Goal: Information Seeking & Learning: Learn about a topic

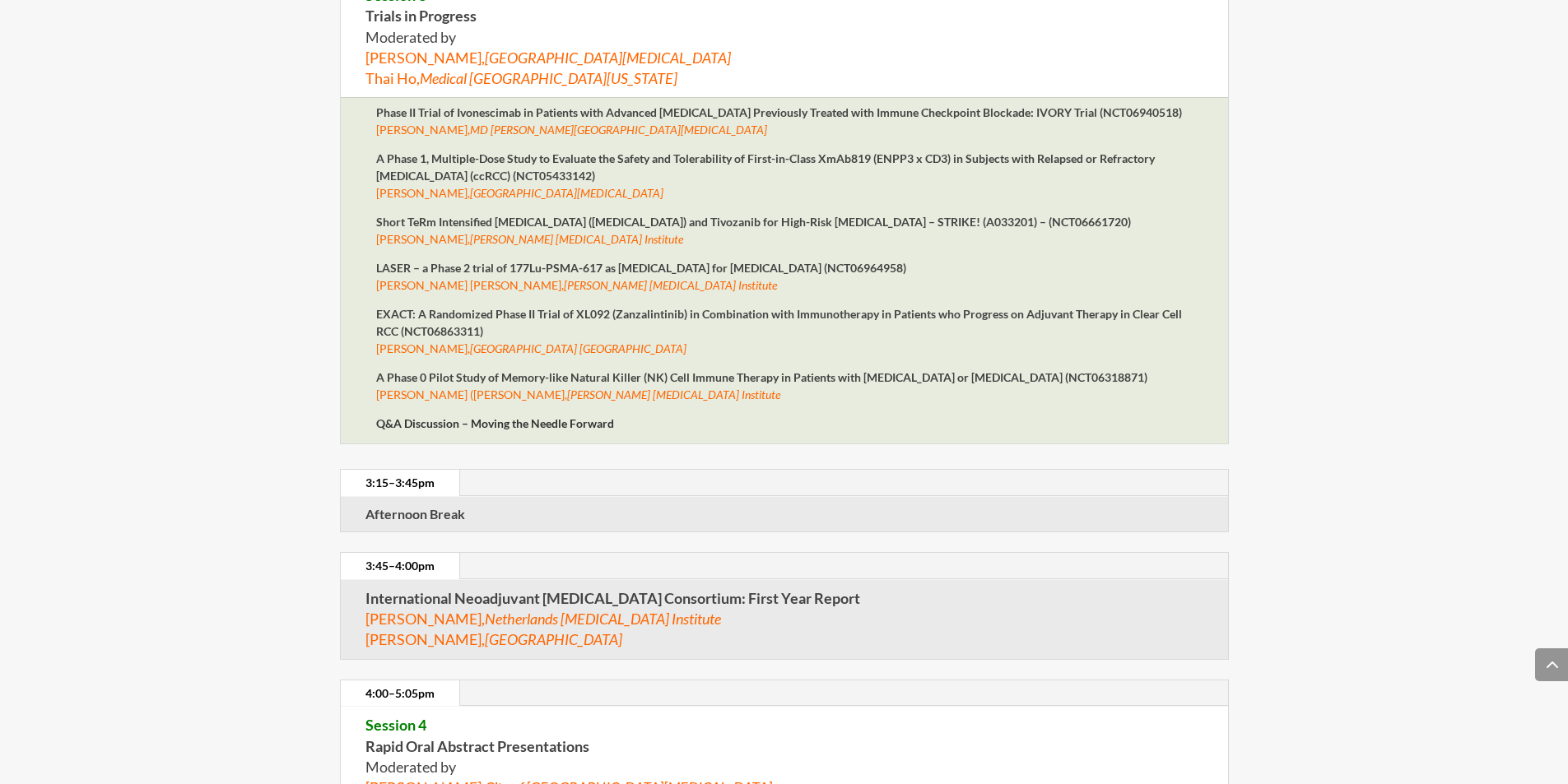
scroll to position [5039, 0]
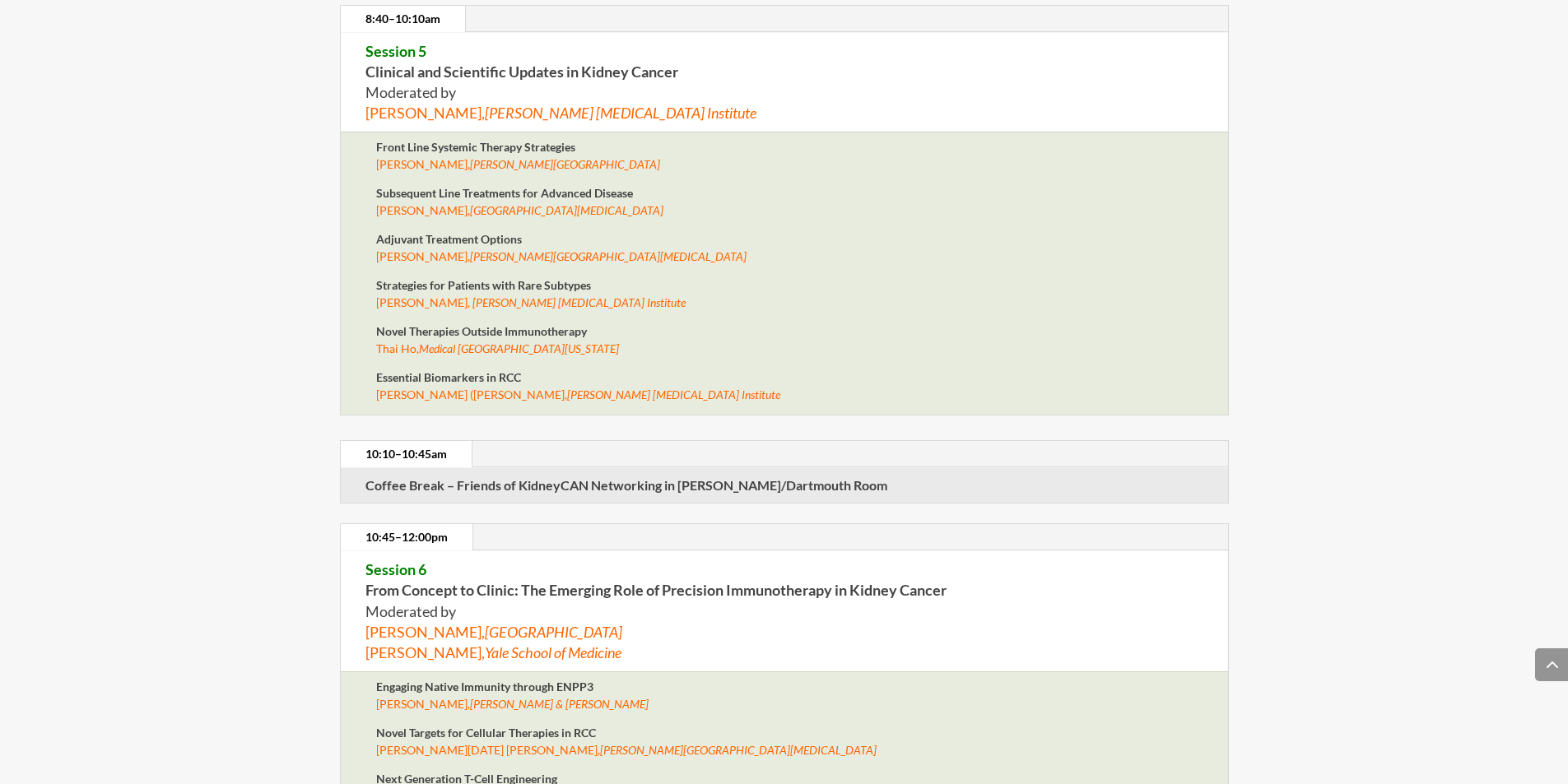
click at [567, 391] on em "[PERSON_NAME] [MEDICAL_DATA] Institute" at bounding box center [674, 394] width 213 height 14
click at [504, 379] on strong "Essential Biomarkers in RCC" at bounding box center [449, 377] width 145 height 14
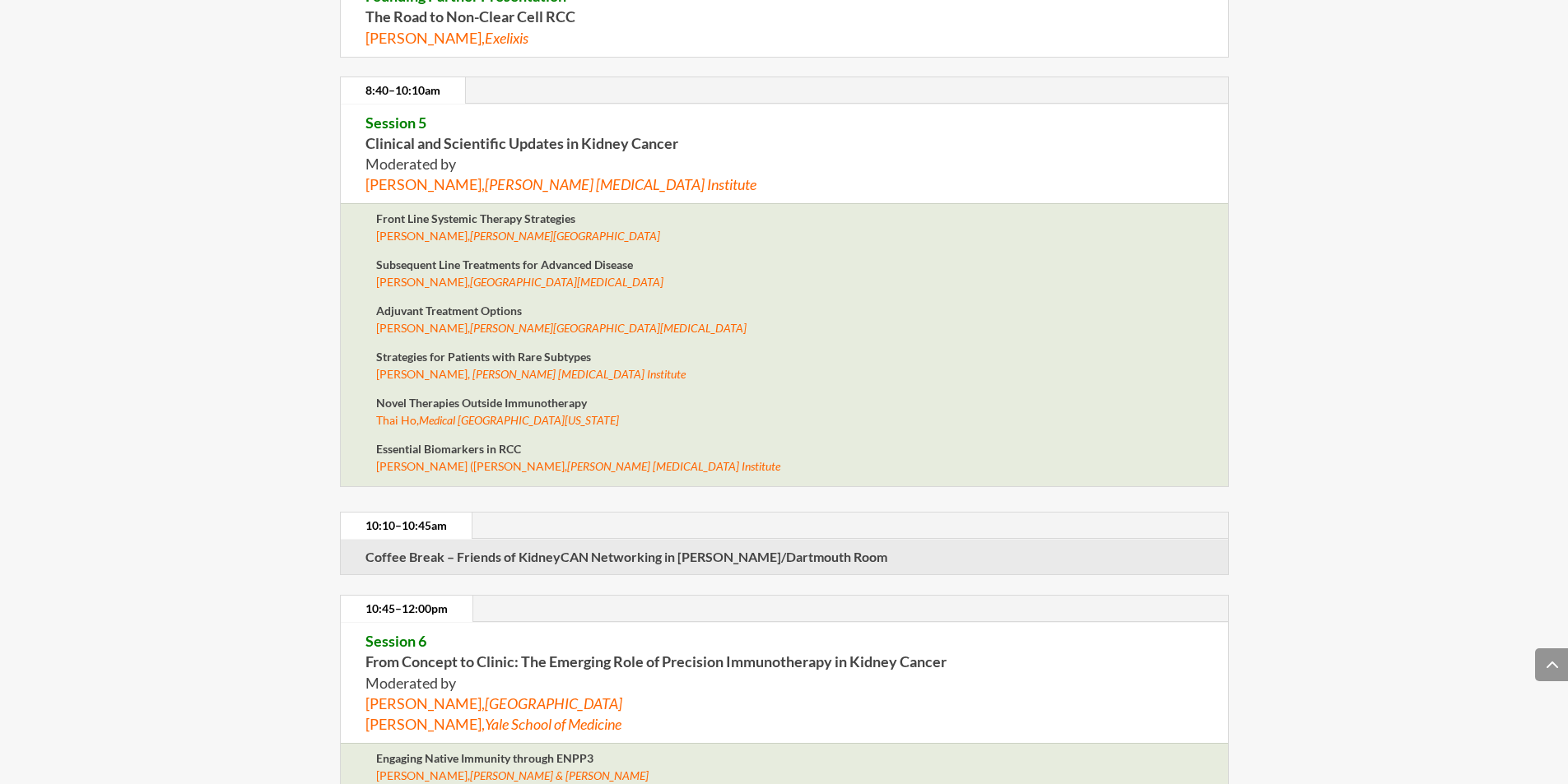
scroll to position [4973, 0]
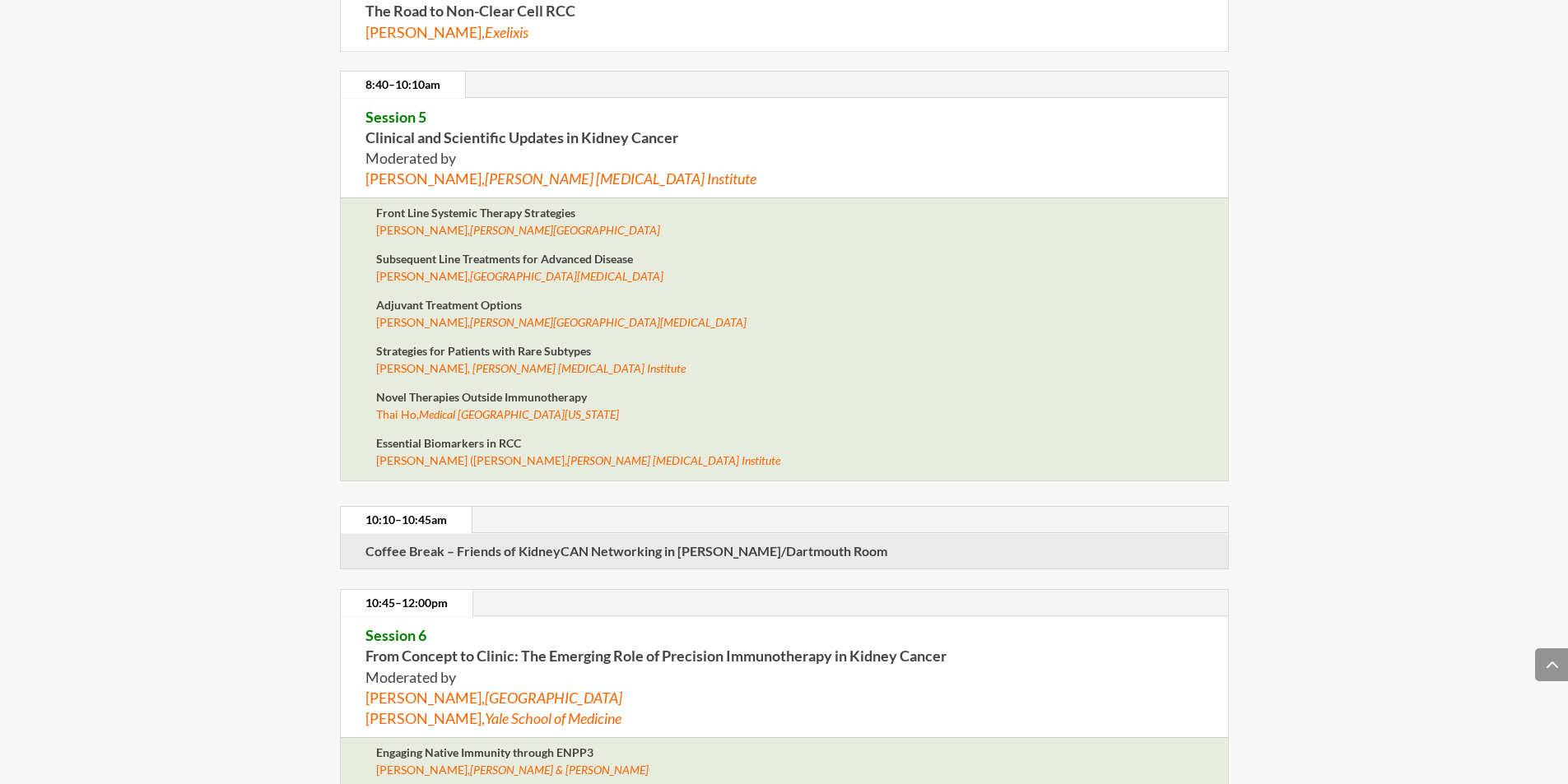
click at [436, 446] on strong "Essential Biomarkers in RCC" at bounding box center [449, 442] width 145 height 14
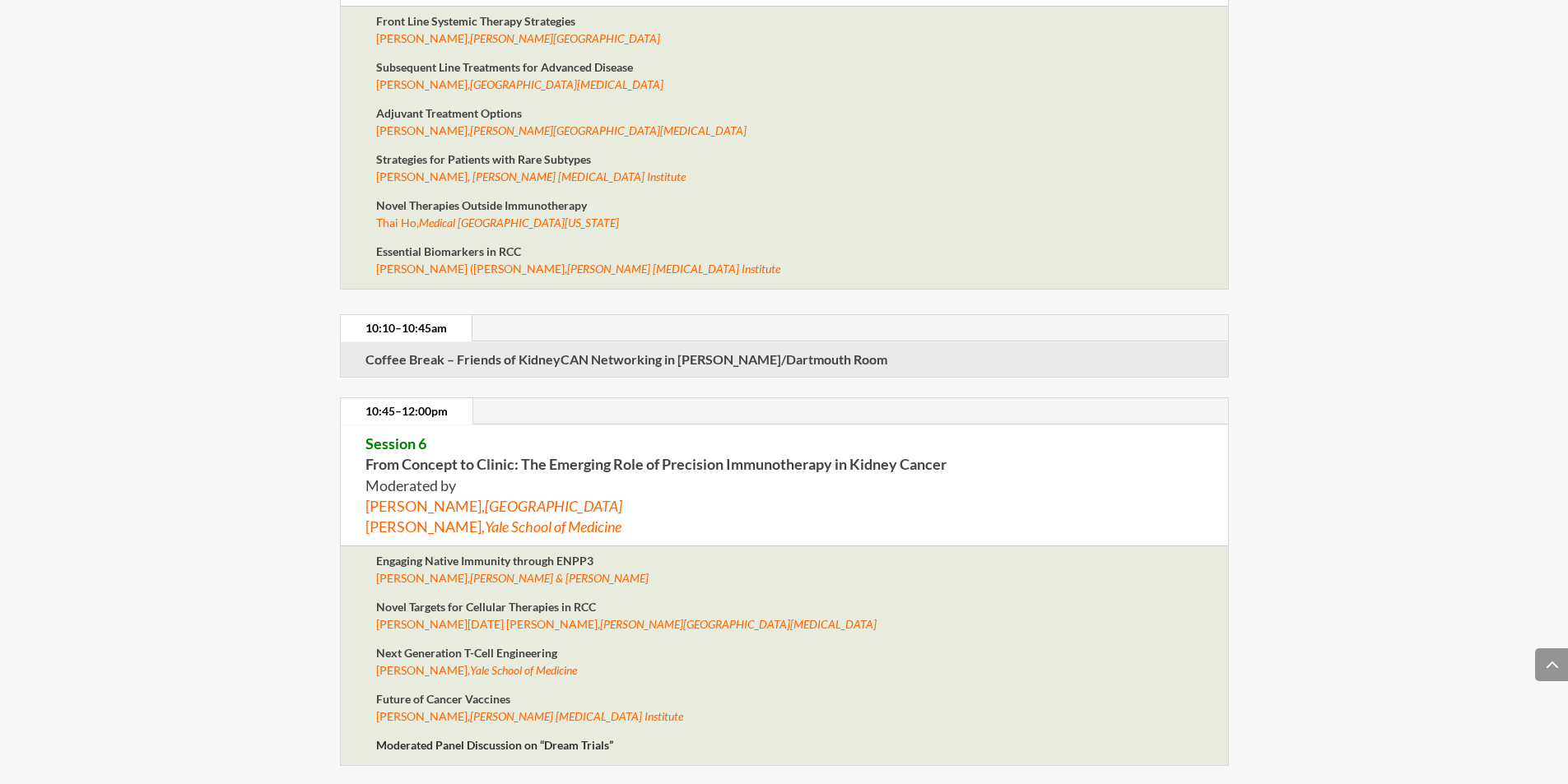
scroll to position [5159, 0]
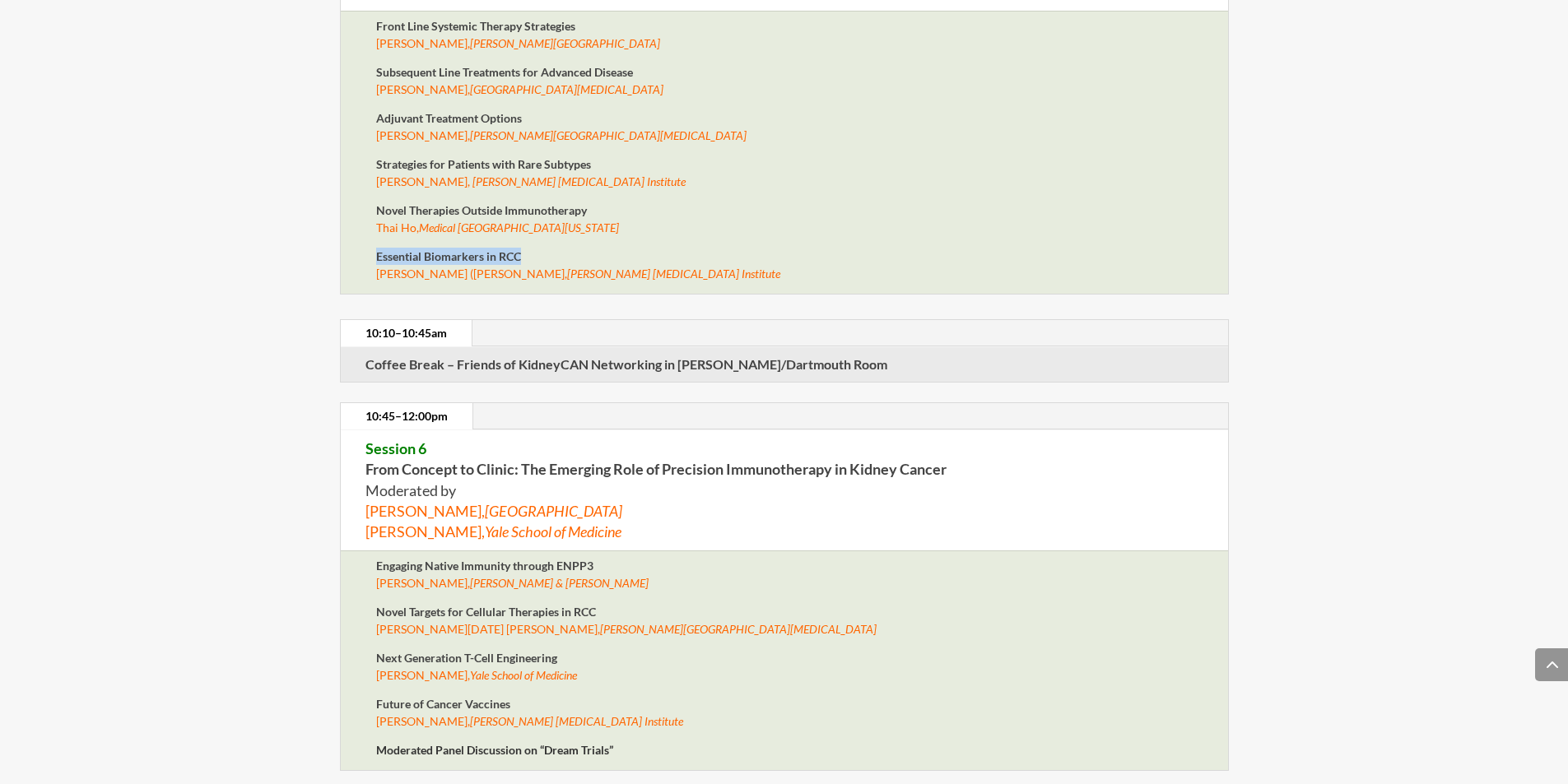
drag, startPoint x: 520, startPoint y: 258, endPoint x: 351, endPoint y: 259, distance: 169.0
click at [351, 259] on div "Front Line Systemic Therapy Strategies David McDermott, Beth Israel Deaconess M…" at bounding box center [784, 152] width 888 height 283
copy strong "Essential Biomarkers in RCC"
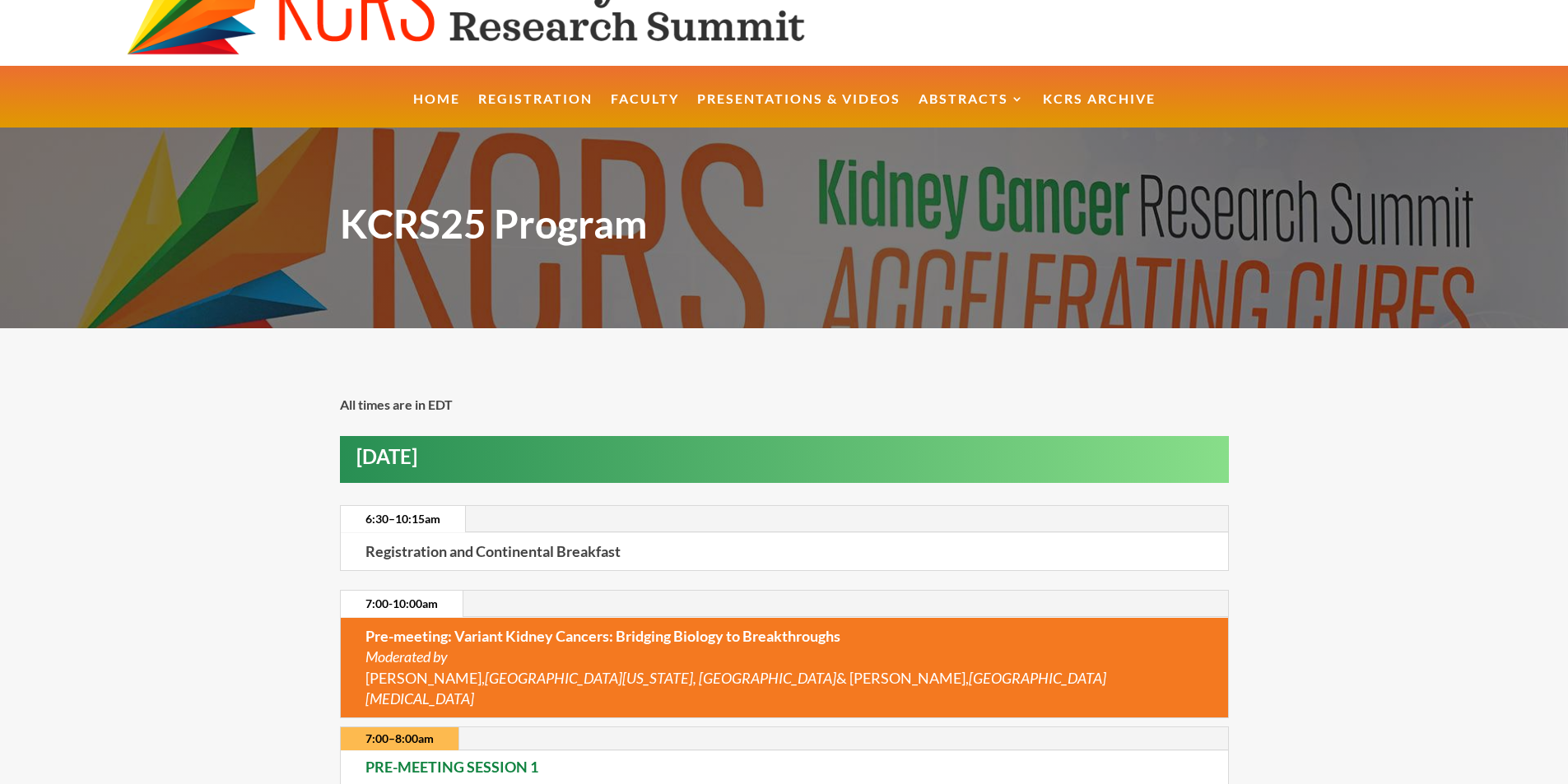
scroll to position [59, 0]
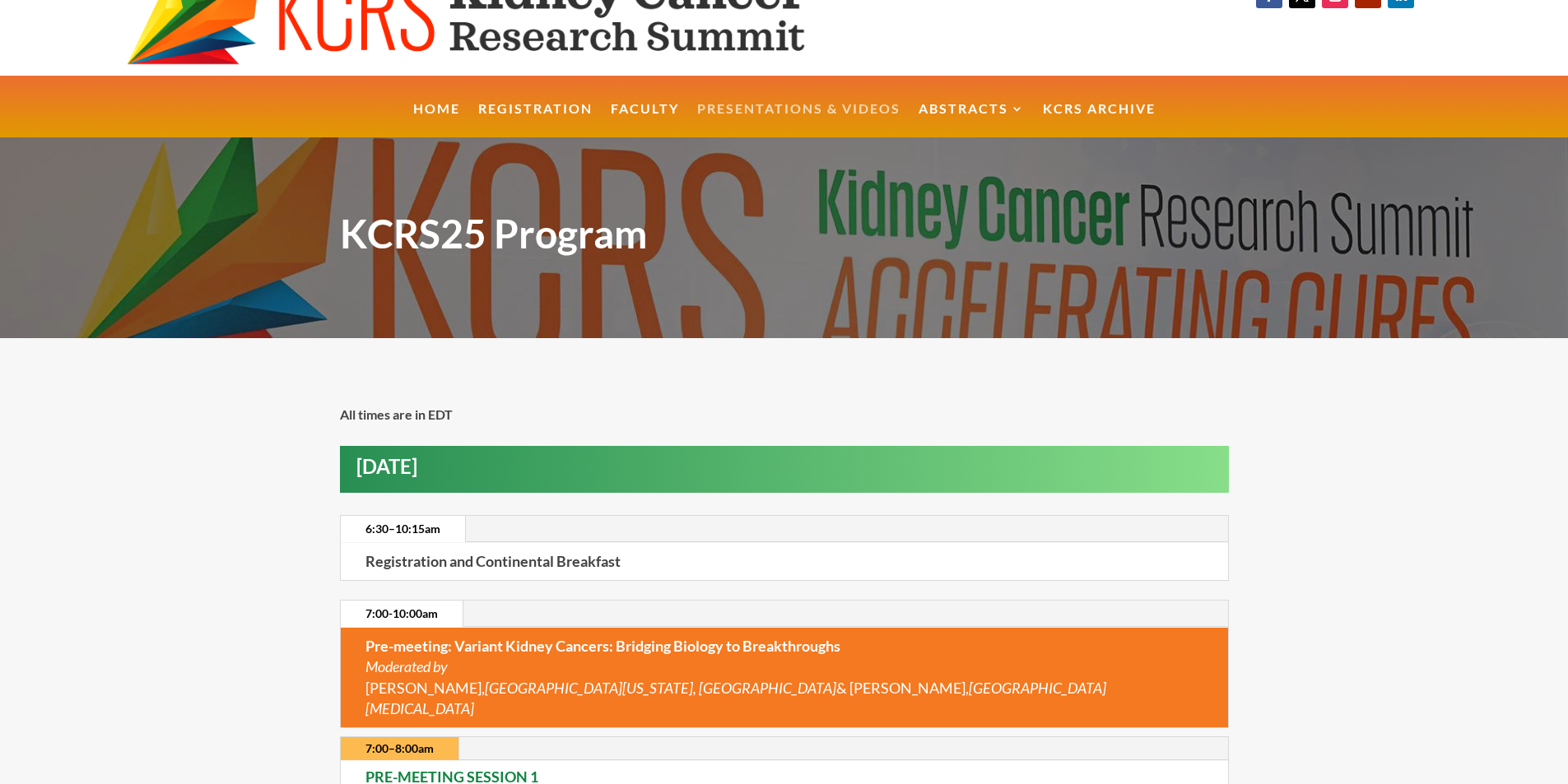
click at [829, 107] on link "Presentations & Videos" at bounding box center [798, 120] width 204 height 36
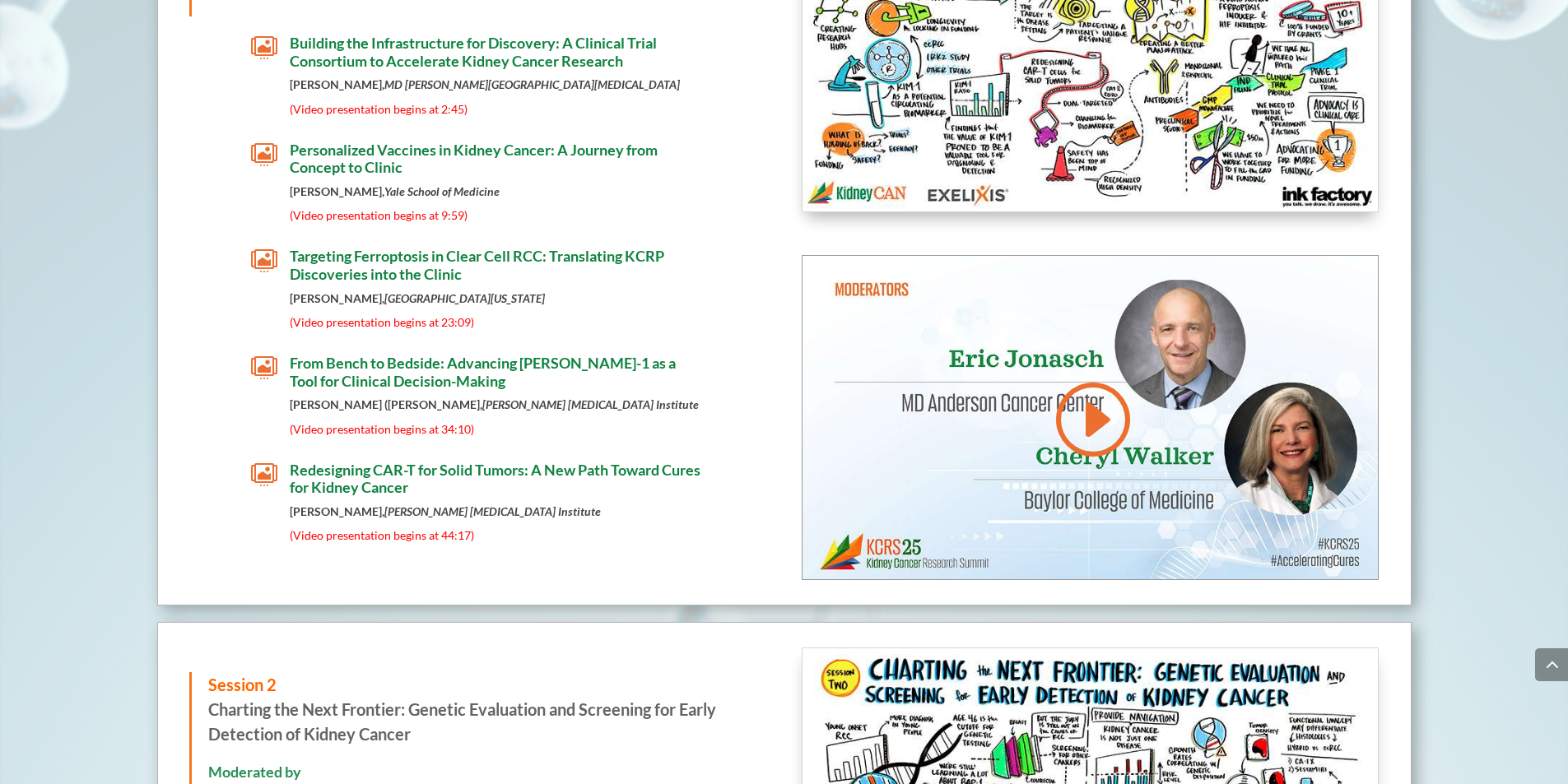
scroll to position [2903, 0]
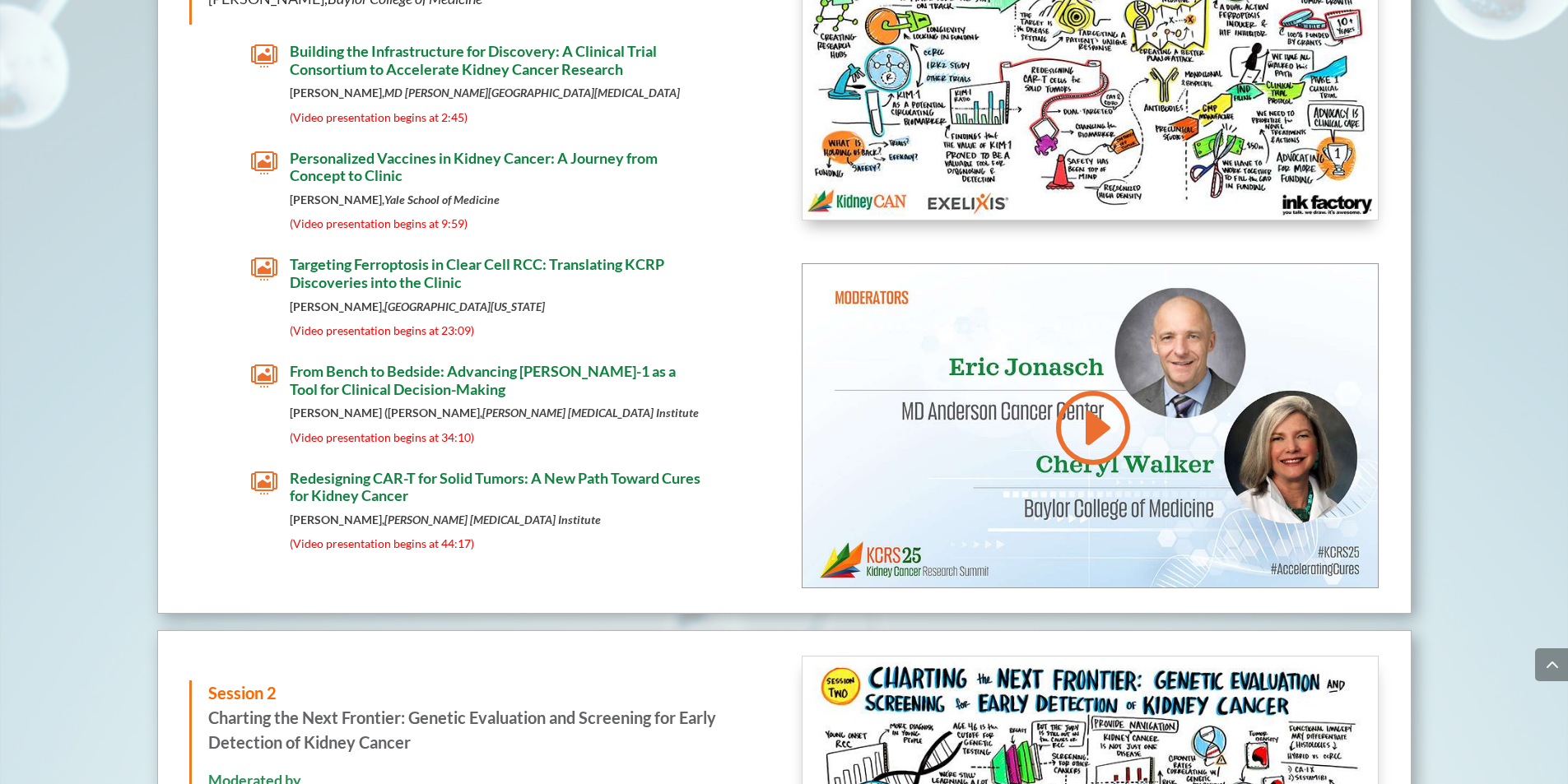
click at [327, 367] on span "From Bench to Bedside: Advancing [PERSON_NAME]-1 as a Tool for Clinical Decisio…" at bounding box center [482, 379] width 386 height 37
